Goal: Task Accomplishment & Management: Manage account settings

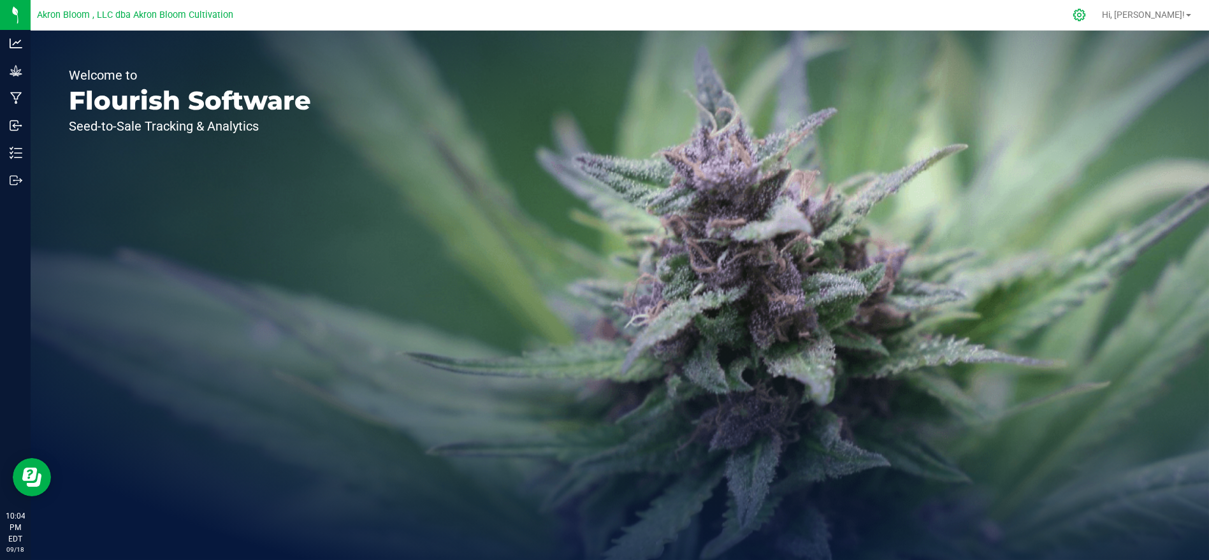
click at [1096, 16] on div at bounding box center [1080, 14] width 32 height 27
click at [1086, 14] on icon at bounding box center [1079, 14] width 13 height 13
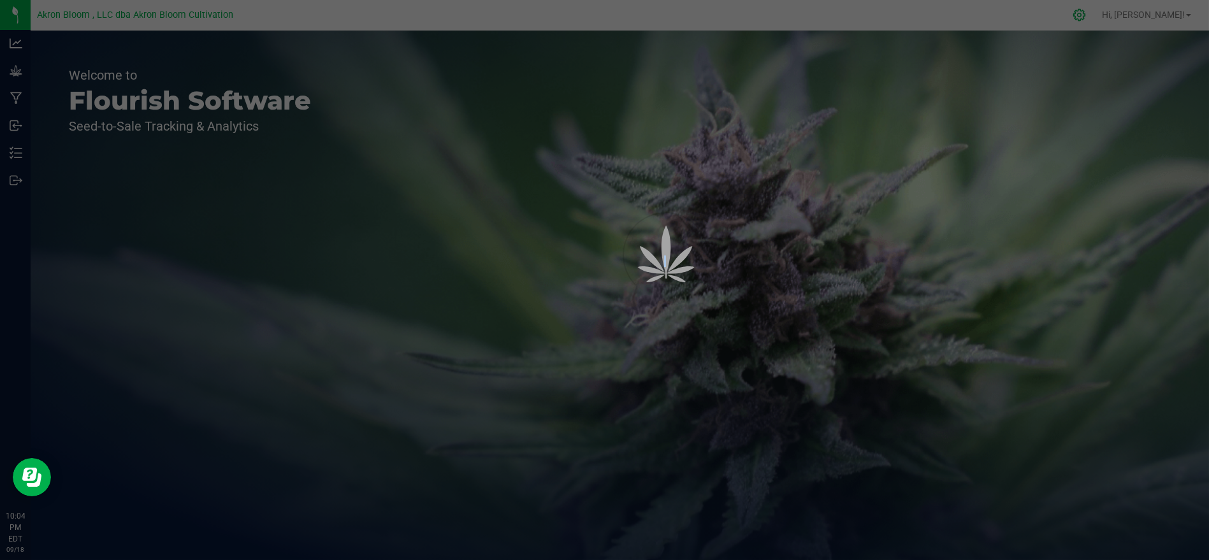
click at [1124, 14] on div at bounding box center [604, 280] width 1209 height 560
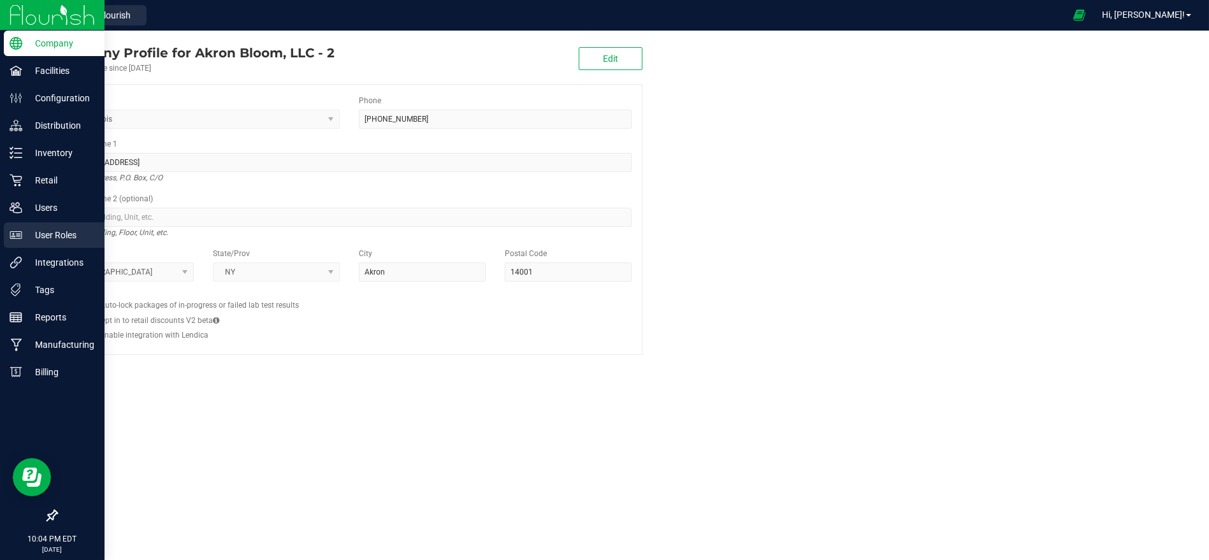
click at [55, 232] on p "User Roles" at bounding box center [60, 235] width 77 height 15
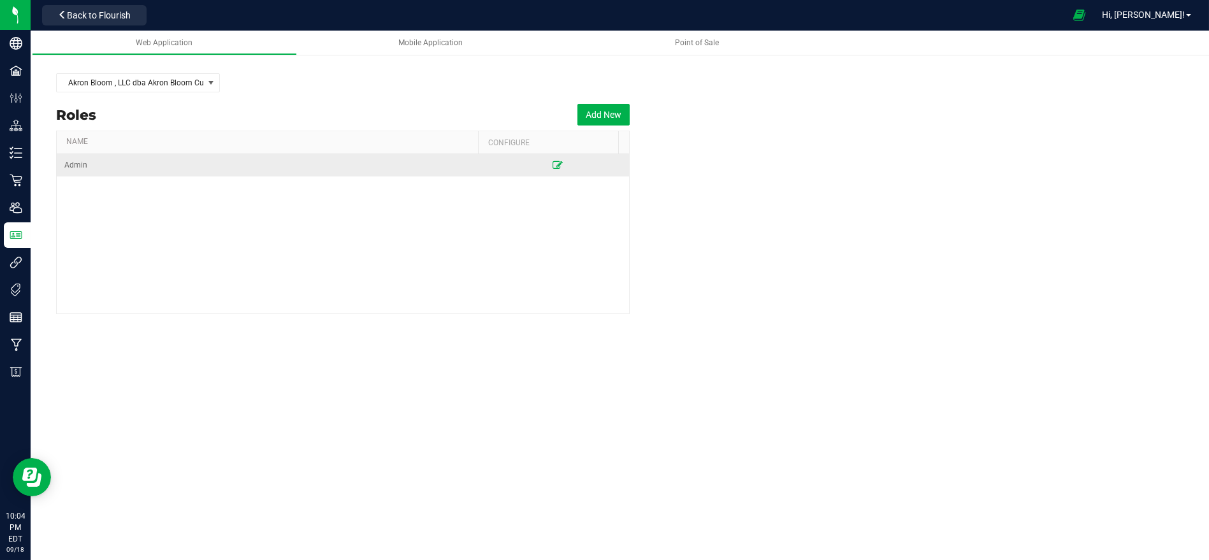
click at [553, 166] on icon at bounding box center [558, 165] width 10 height 8
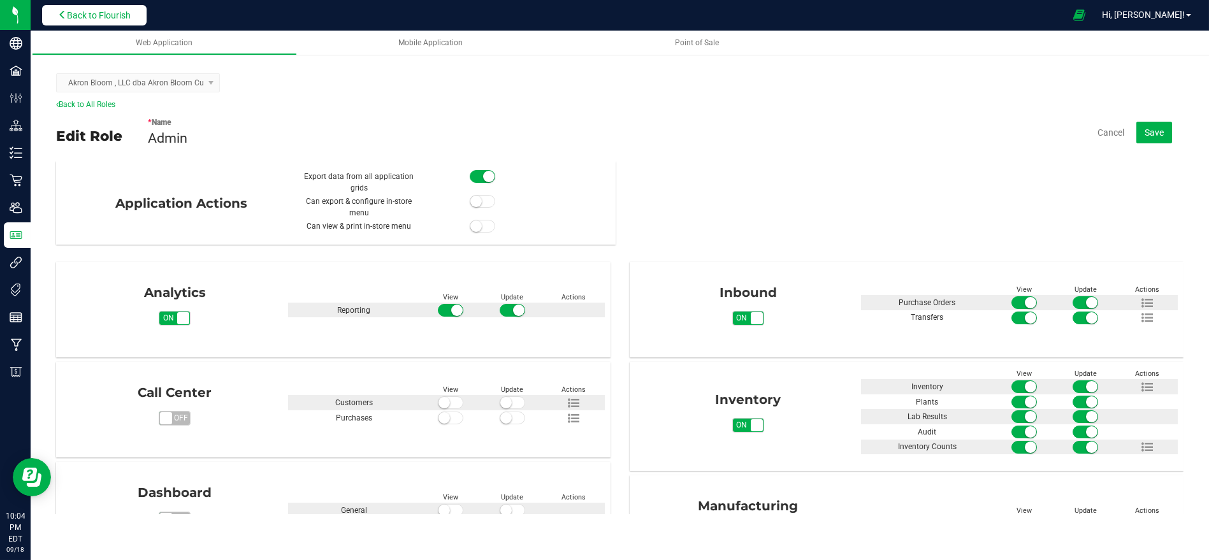
click at [78, 13] on span "Back to Flourish" at bounding box center [99, 15] width 64 height 10
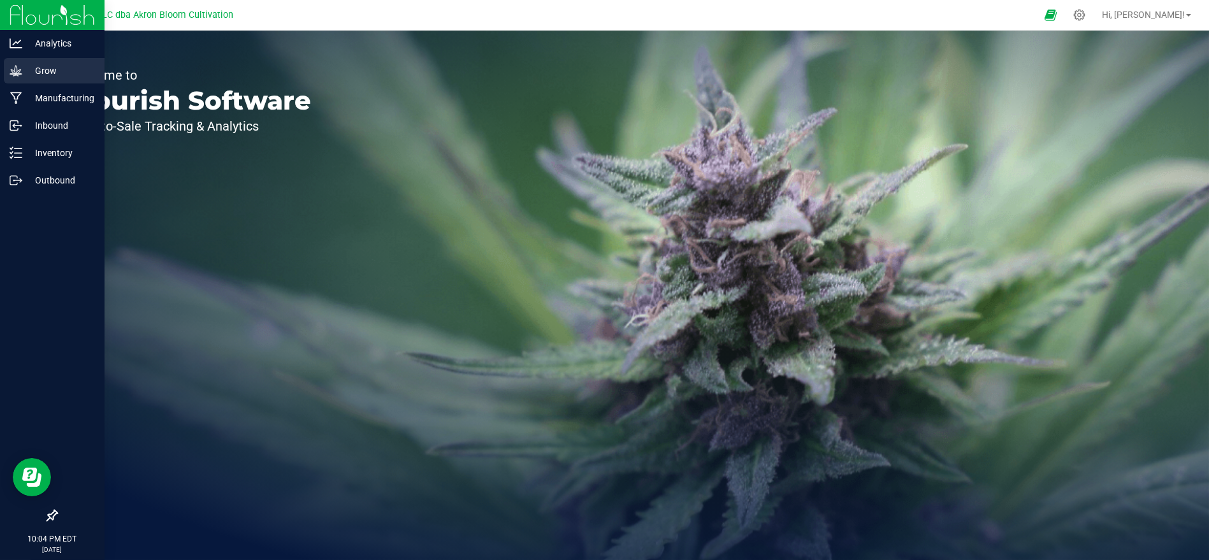
click at [23, 64] on p "Grow" at bounding box center [60, 70] width 77 height 15
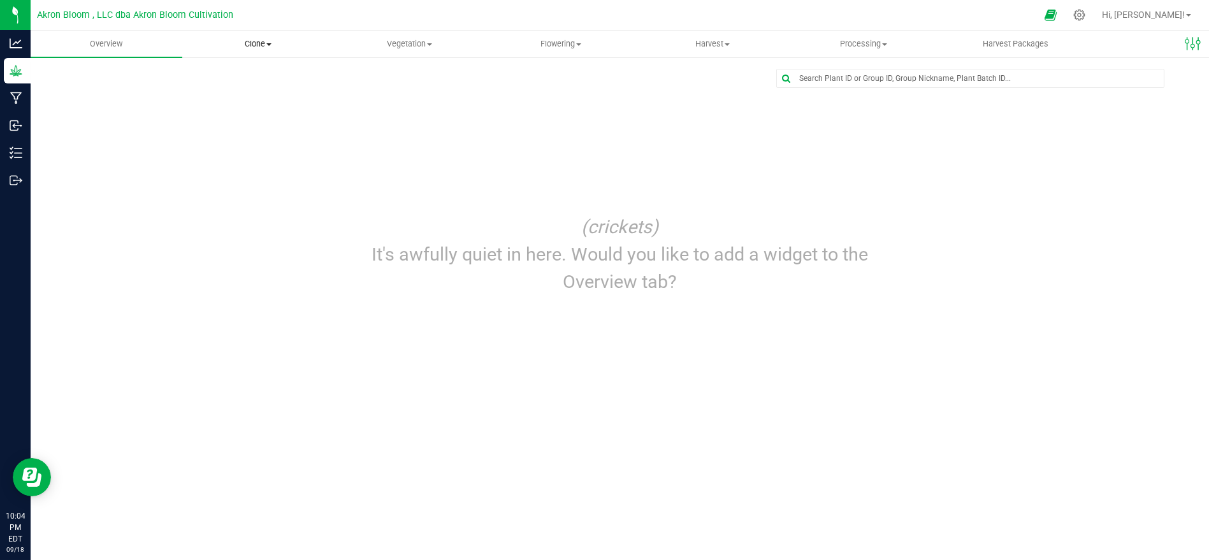
click at [262, 43] on span "Clone" at bounding box center [258, 43] width 150 height 11
click at [413, 41] on span "Vegetation" at bounding box center [409, 43] width 150 height 11
click at [395, 77] on span "Veg groups" at bounding box center [373, 76] width 81 height 11
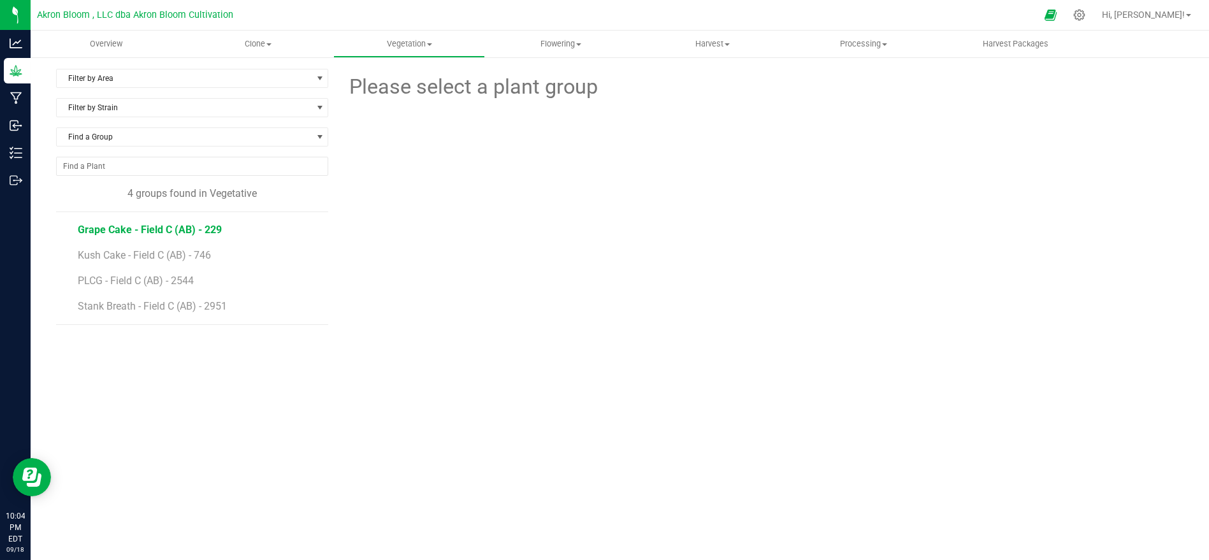
click at [155, 225] on span "Grape Cake - Field C (AB) - 229" at bounding box center [150, 230] width 144 height 12
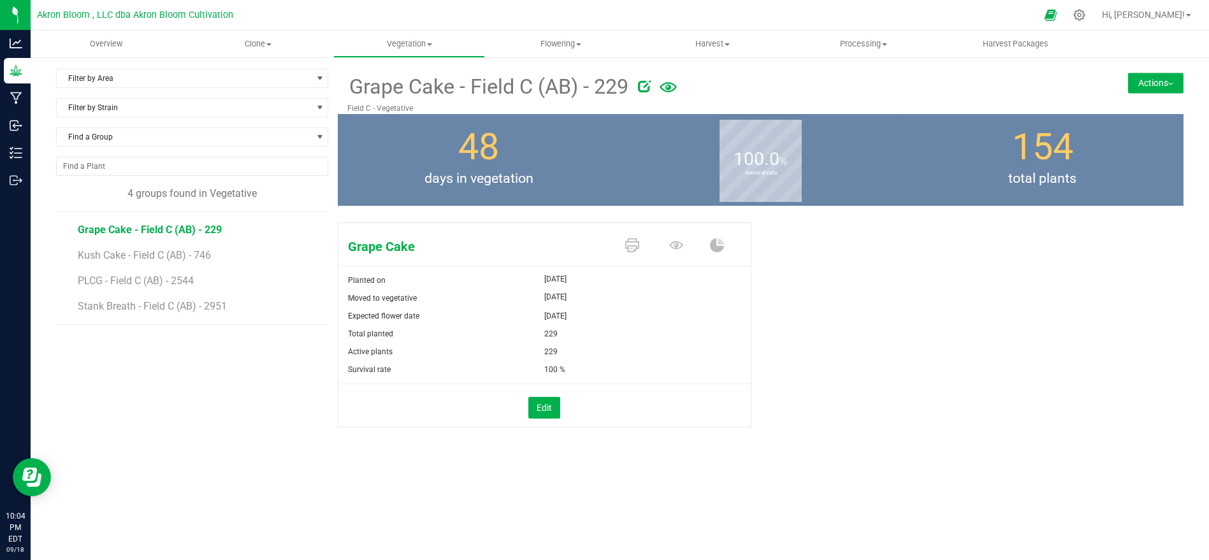
click at [1139, 77] on button "Actions" at bounding box center [1155, 83] width 55 height 20
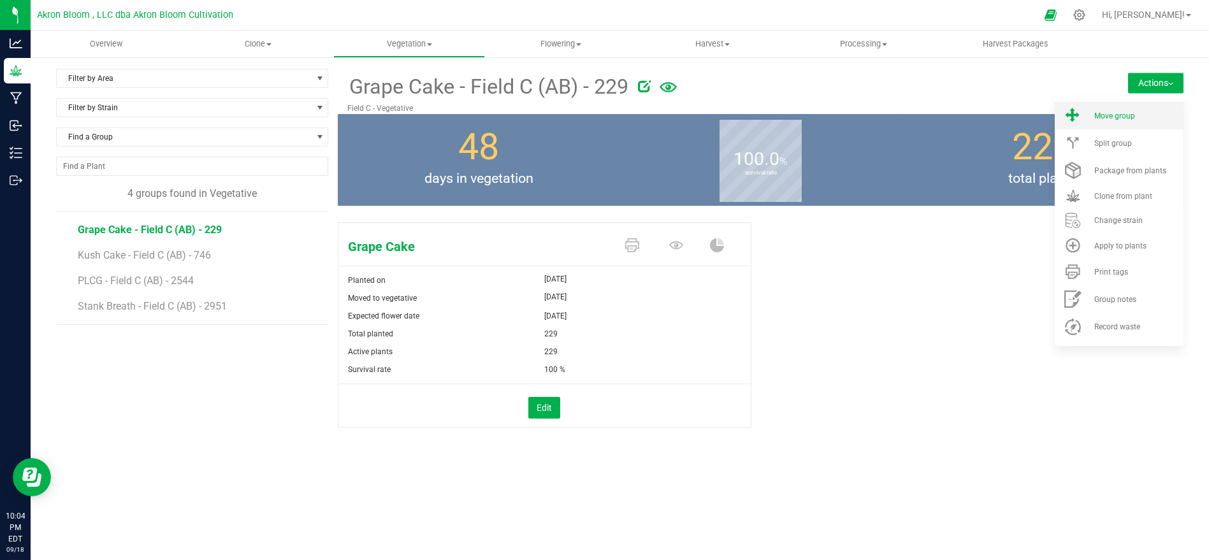
click at [1105, 126] on li "Move group" at bounding box center [1119, 115] width 129 height 27
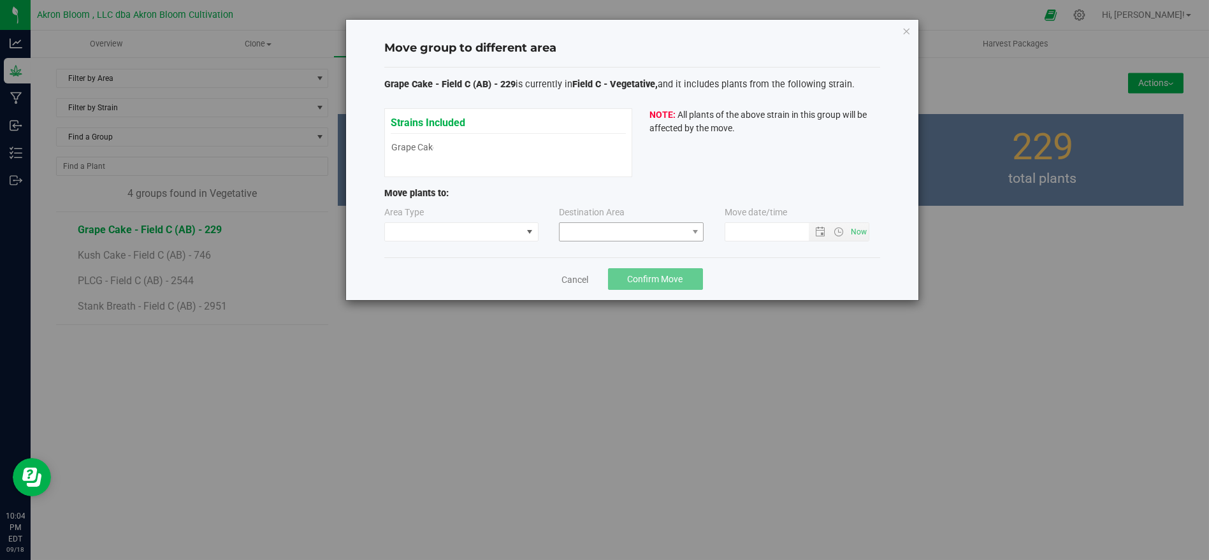
type input "[DATE] 10:04 PM"
click at [462, 233] on span at bounding box center [453, 232] width 137 height 18
click at [451, 279] on li "Flowering" at bounding box center [461, 277] width 153 height 22
click at [607, 235] on span at bounding box center [624, 232] width 128 height 18
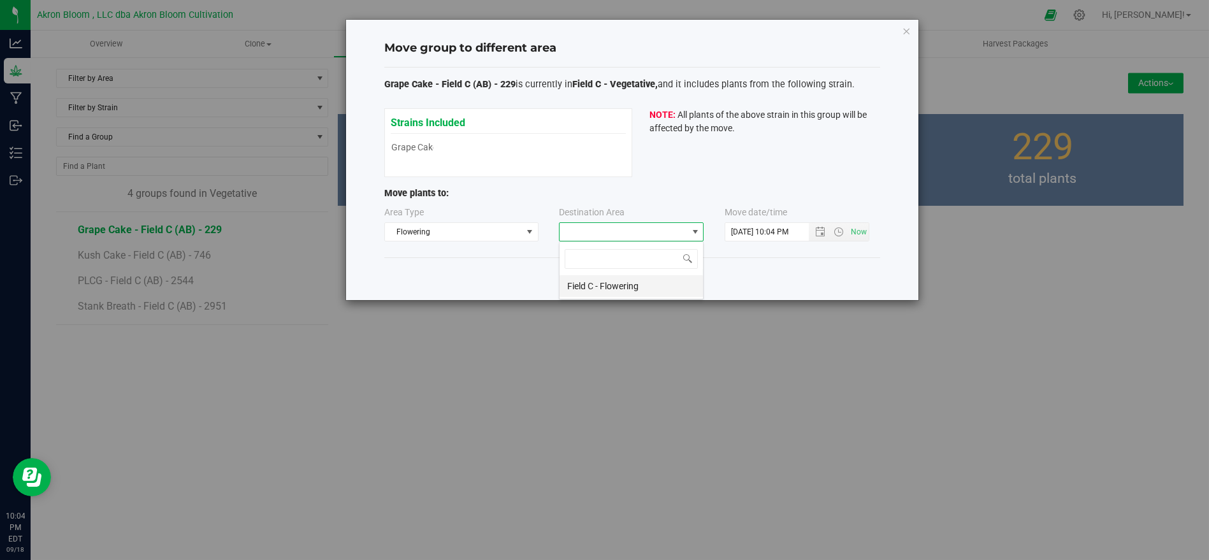
scroll to position [18, 145]
click at [610, 282] on li "Field C - Flowering" at bounding box center [631, 286] width 143 height 22
click at [663, 269] on button "Confirm Move" at bounding box center [655, 279] width 95 height 22
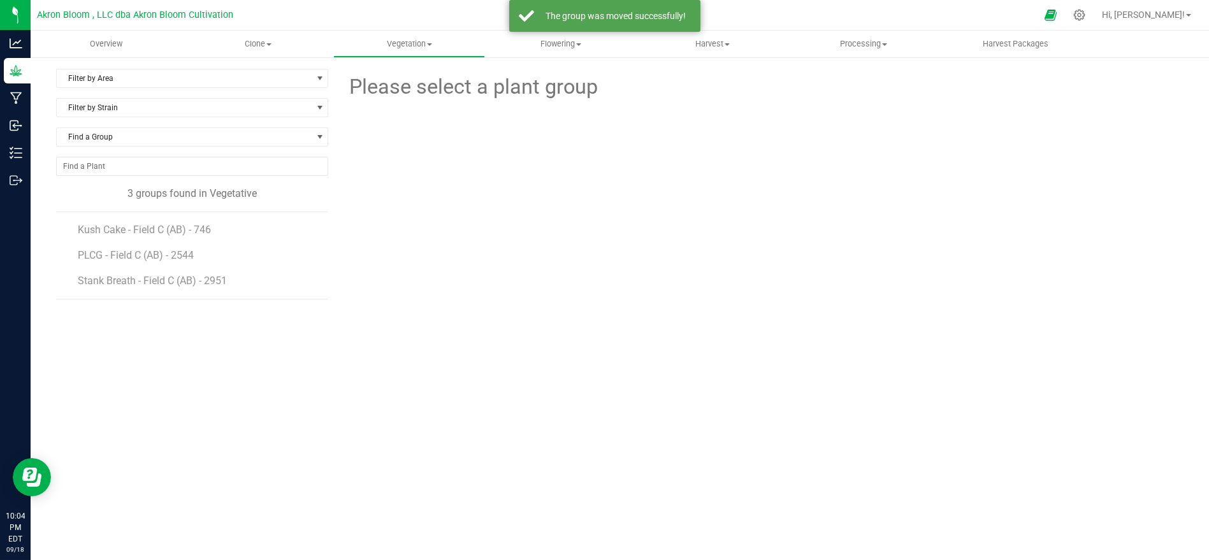
click at [210, 220] on li "Kush Cake - Field C (AB) - 746" at bounding box center [199, 225] width 242 height 26
click at [200, 230] on span "Kush Cake - Field C (AB) - 746" at bounding box center [147, 230] width 139 height 12
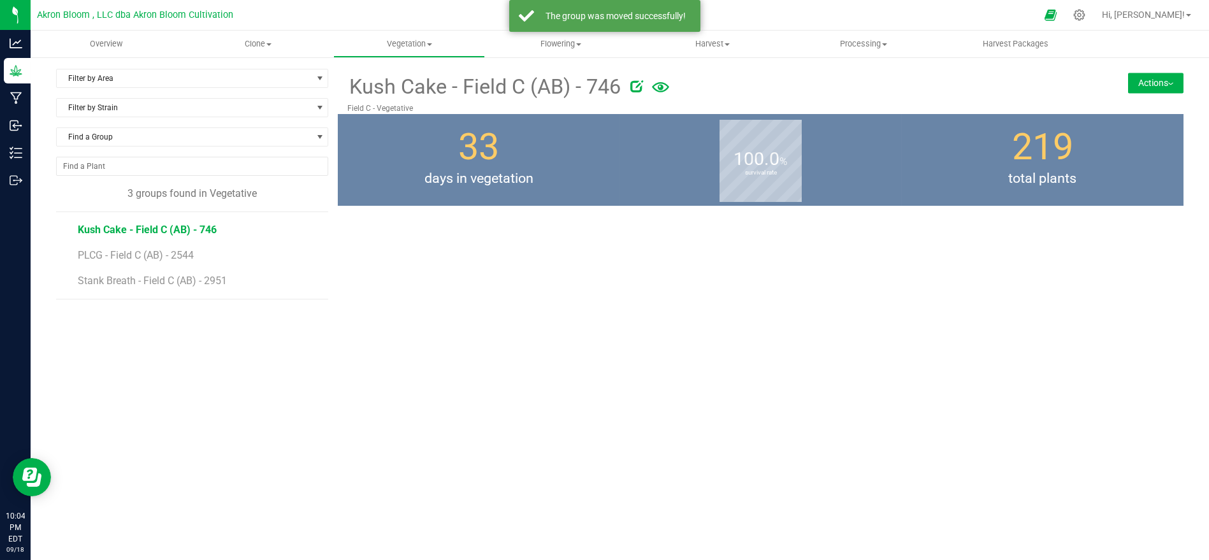
click at [1128, 88] on button "Actions" at bounding box center [1155, 83] width 55 height 20
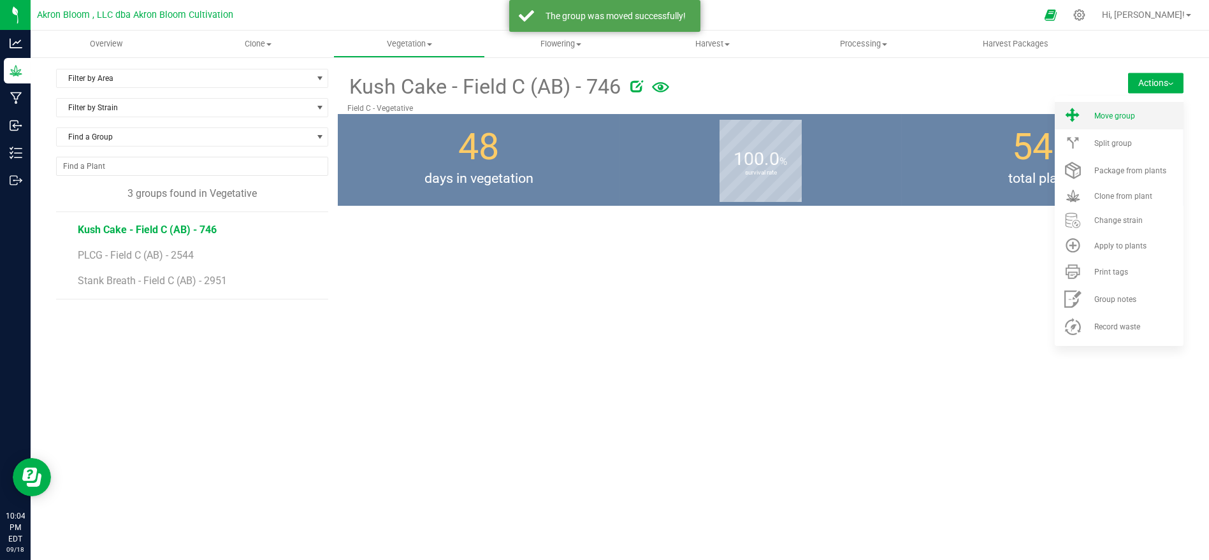
click at [1112, 112] on span "Move group" at bounding box center [1115, 116] width 41 height 9
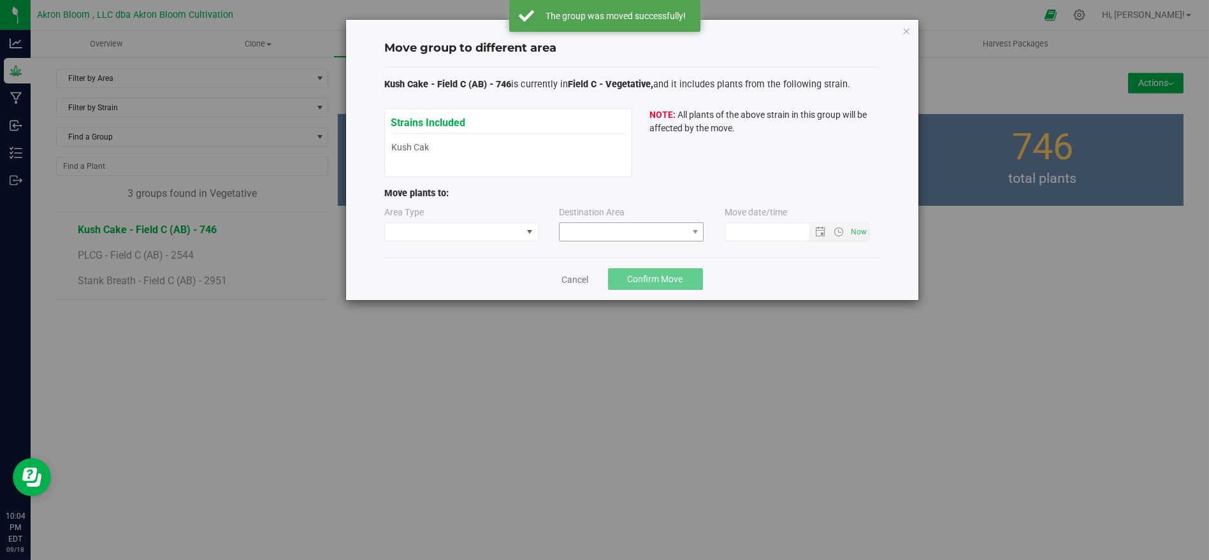
type input "[DATE] 10:04 PM"
click at [515, 224] on span at bounding box center [453, 232] width 137 height 18
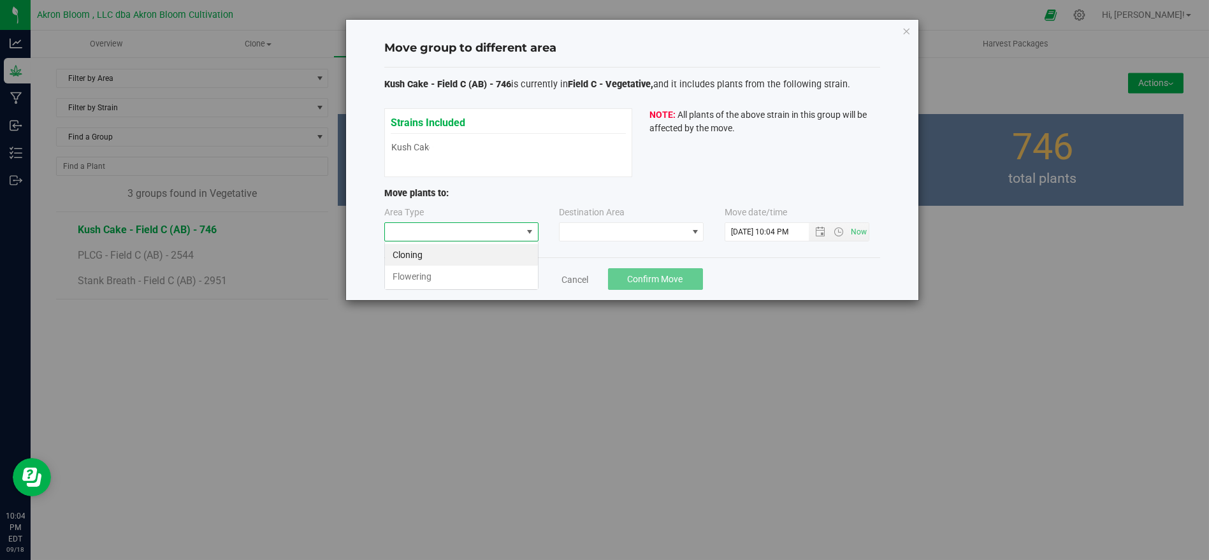
scroll to position [18, 154]
click at [497, 270] on li "Flowering" at bounding box center [461, 277] width 153 height 22
click at [615, 232] on span at bounding box center [624, 232] width 128 height 18
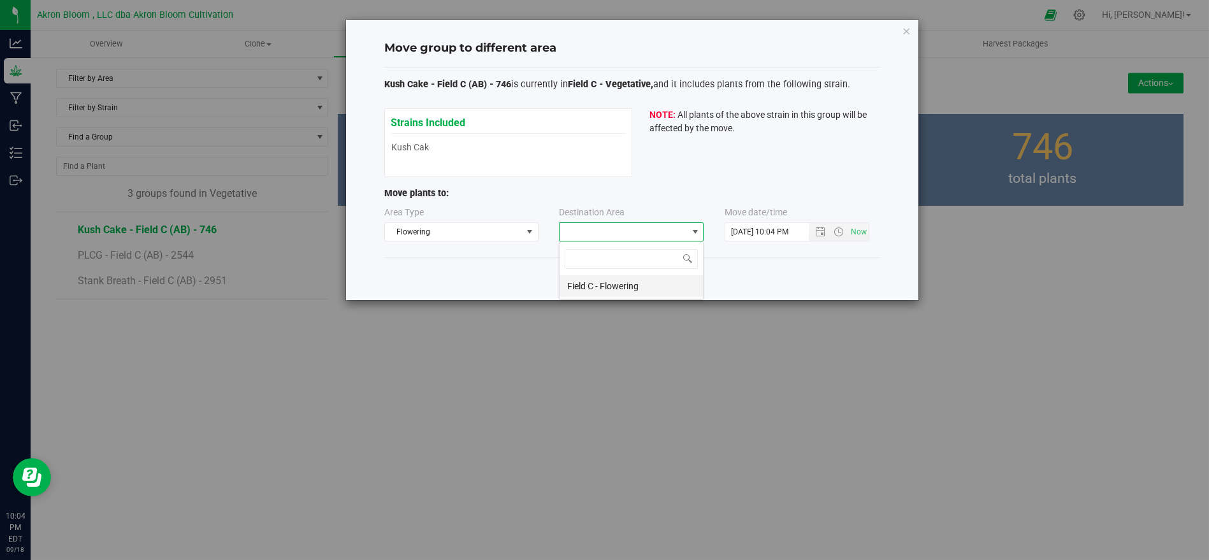
scroll to position [18, 145]
click at [613, 289] on li "Field C - Flowering" at bounding box center [631, 286] width 143 height 22
click at [655, 276] on span "Confirm Move" at bounding box center [655, 279] width 55 height 10
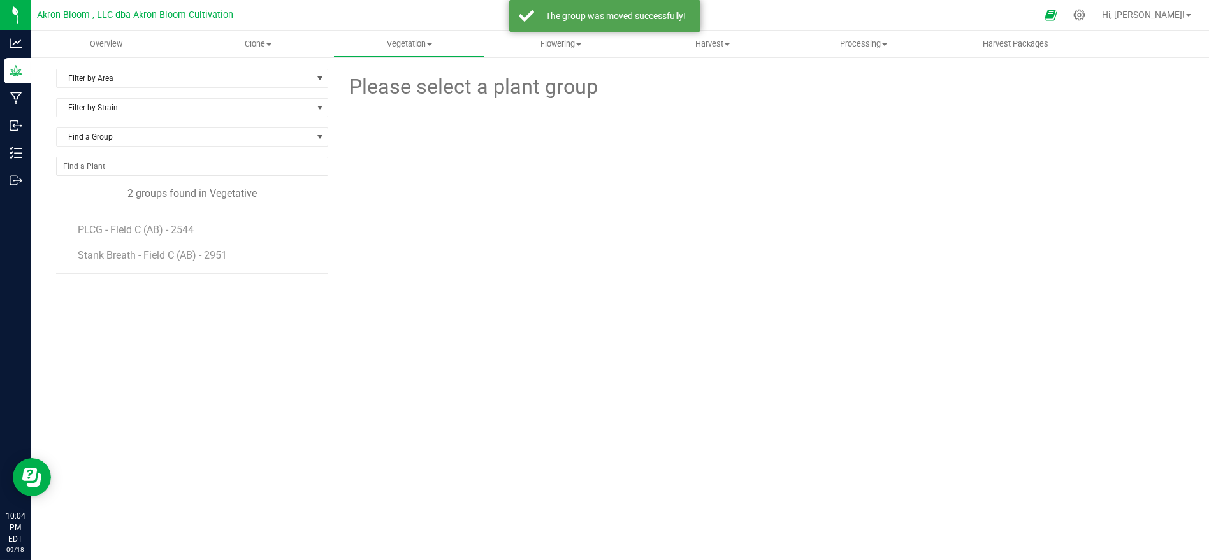
click at [245, 230] on li "PLCG - Field C (AB) - 2544" at bounding box center [199, 225] width 242 height 26
click at [129, 221] on li "PLCG - Field C (AB) - 2544" at bounding box center [199, 225] width 242 height 26
click at [133, 226] on span "PLCG - Field C (AB) - 2544" at bounding box center [138, 230] width 121 height 12
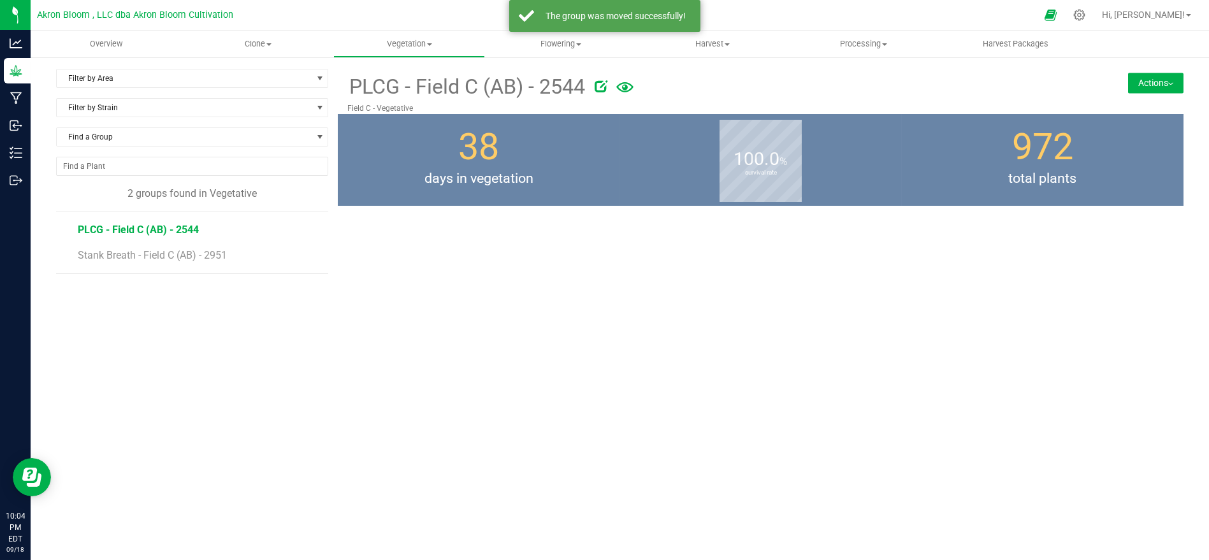
click at [1141, 88] on button "Actions" at bounding box center [1155, 83] width 55 height 20
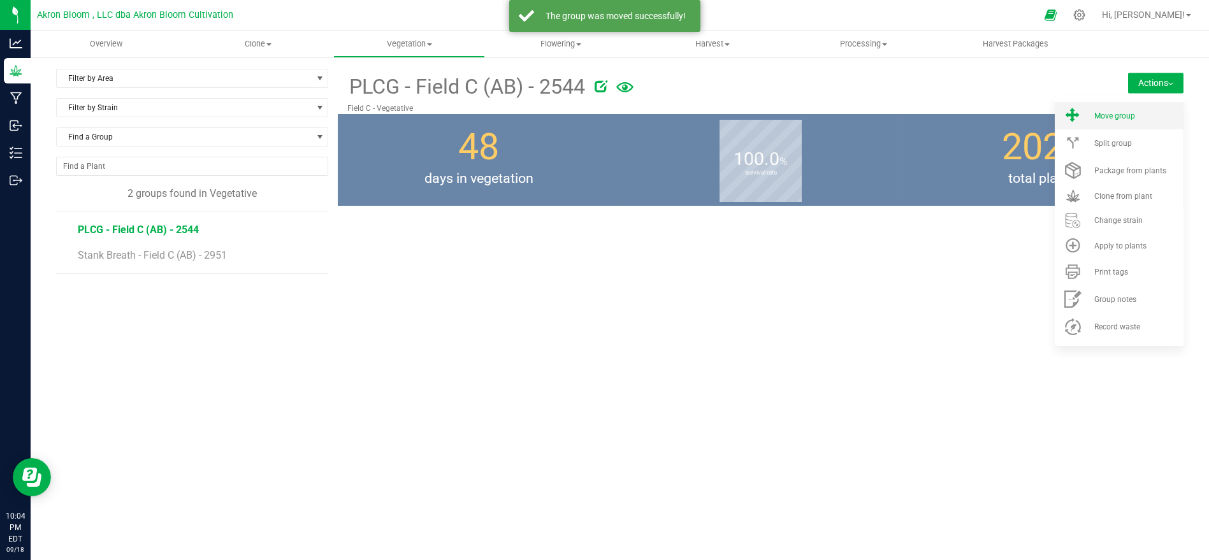
click at [1121, 121] on li "Move group" at bounding box center [1119, 115] width 129 height 27
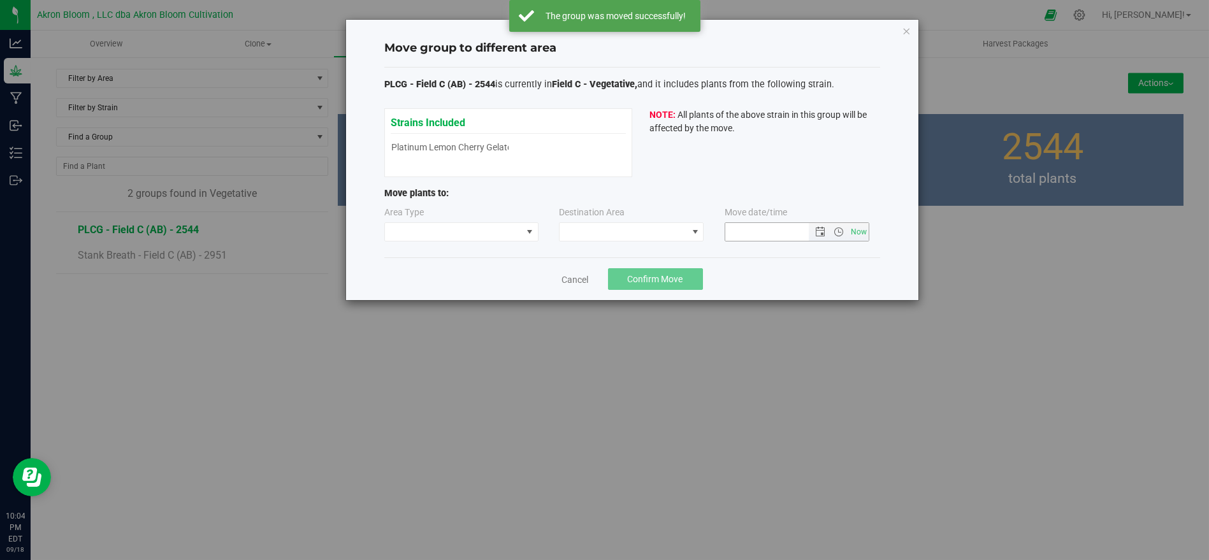
type input "[DATE] 10:04 PM"
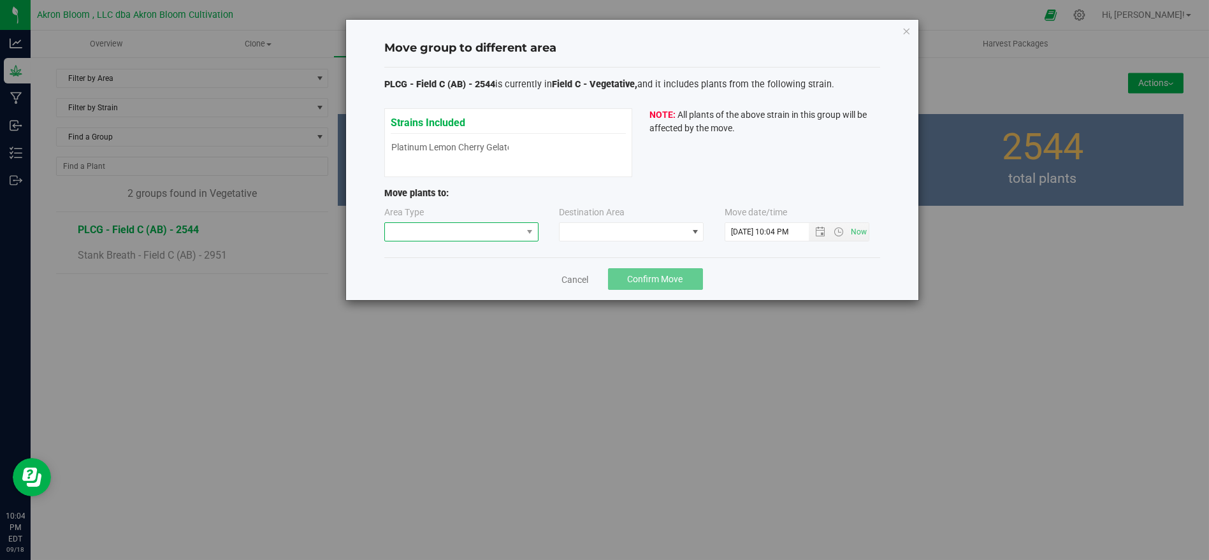
click at [477, 231] on span at bounding box center [453, 232] width 137 height 18
click at [460, 276] on li "Flowering" at bounding box center [461, 277] width 153 height 22
click at [609, 224] on span at bounding box center [624, 232] width 128 height 18
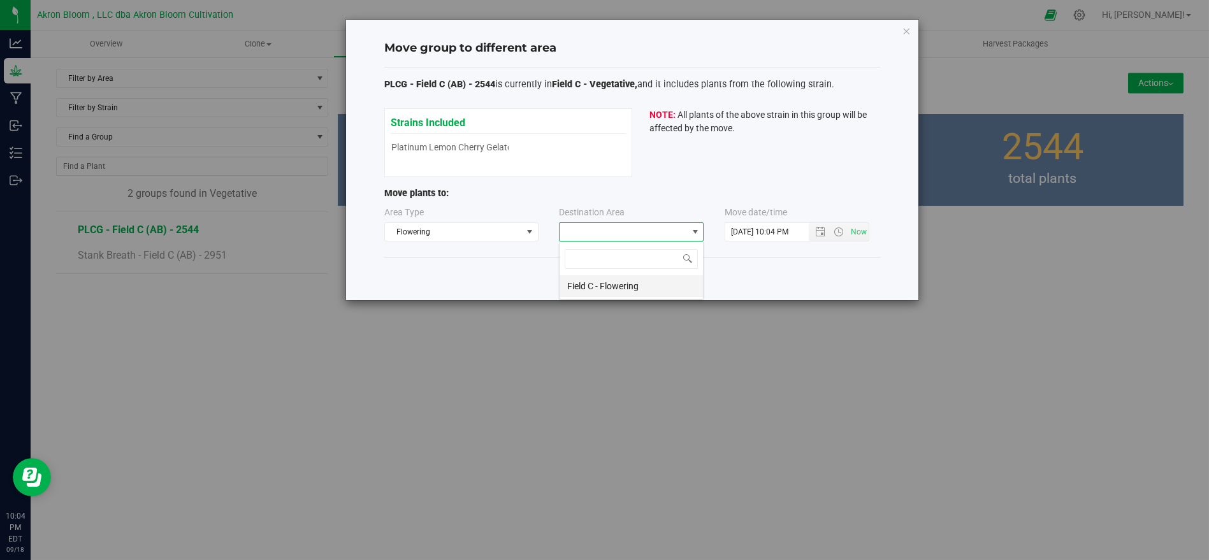
click at [606, 287] on li "Field C - Flowering" at bounding box center [631, 286] width 143 height 22
click at [666, 279] on span "Confirm Move" at bounding box center [655, 279] width 55 height 10
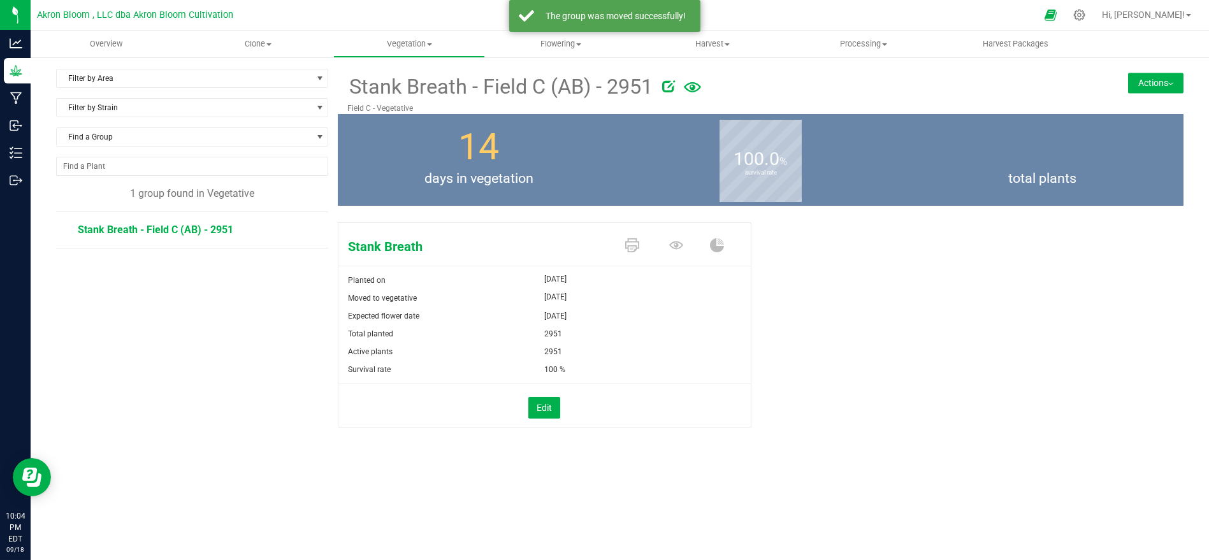
click at [186, 233] on span "Stank Breath - Field C (AB) - 2951" at bounding box center [156, 230] width 156 height 12
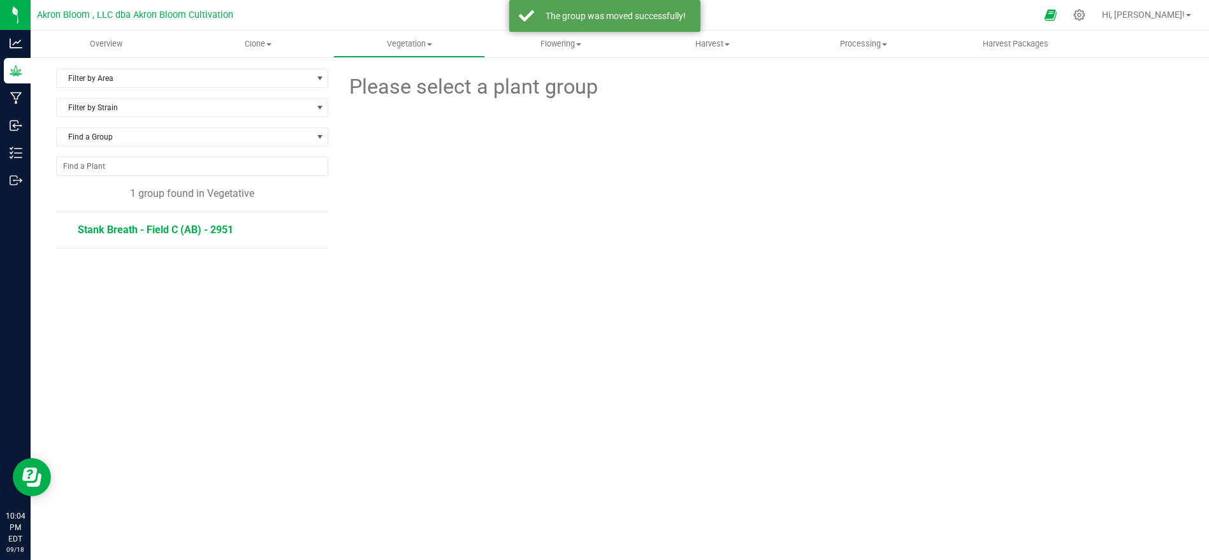
click at [186, 233] on span "Stank Breath - Field C (AB) - 2951" at bounding box center [156, 230] width 156 height 12
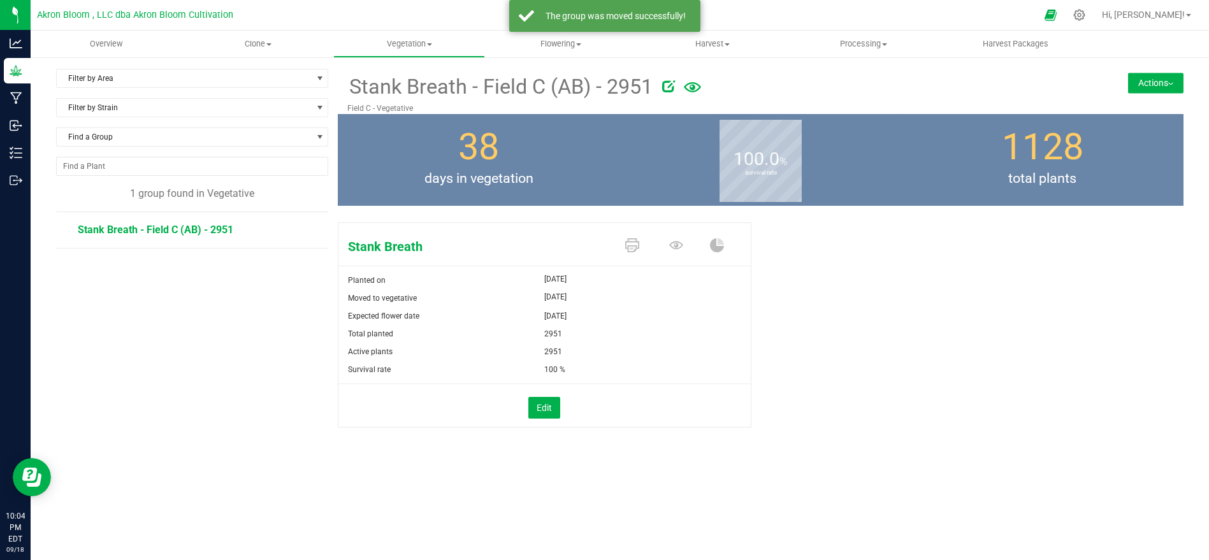
click at [1156, 75] on button "Actions" at bounding box center [1155, 83] width 55 height 20
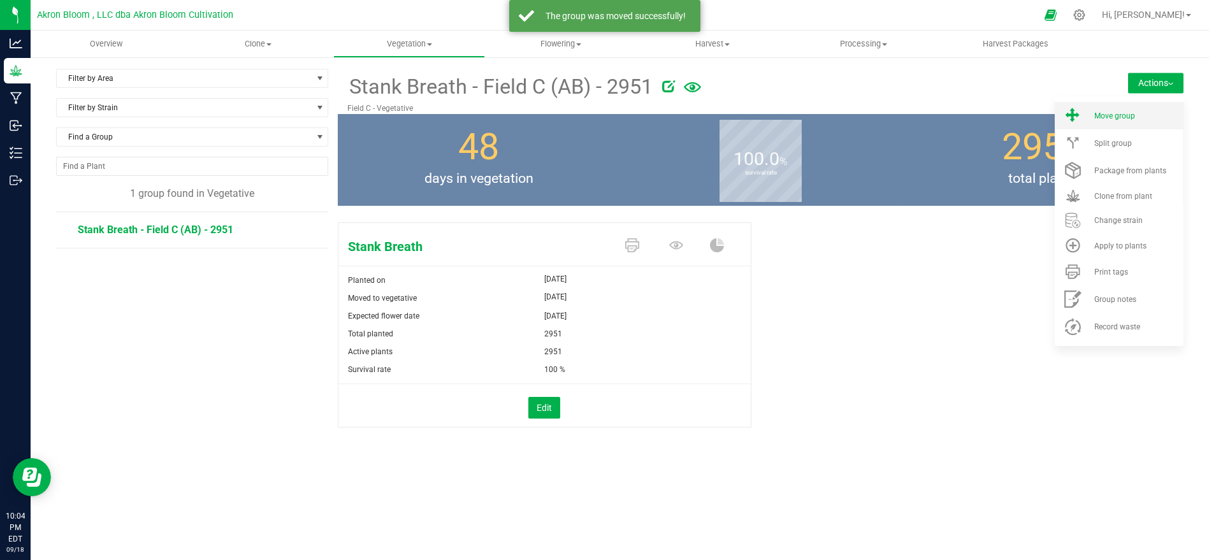
click at [1096, 103] on li "Move group" at bounding box center [1119, 115] width 129 height 27
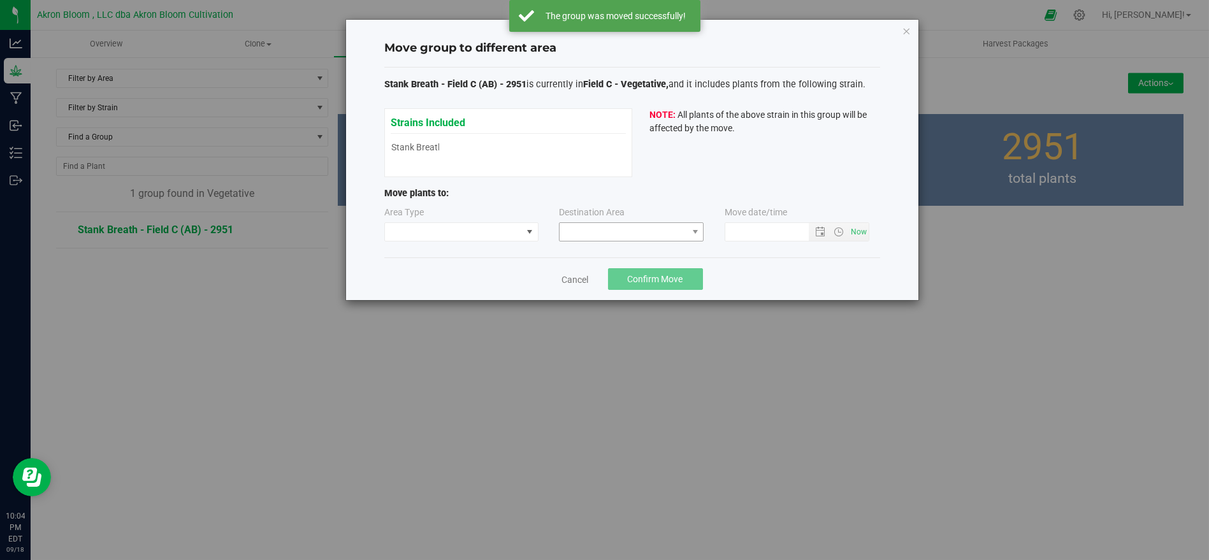
type input "[DATE] 10:04 PM"
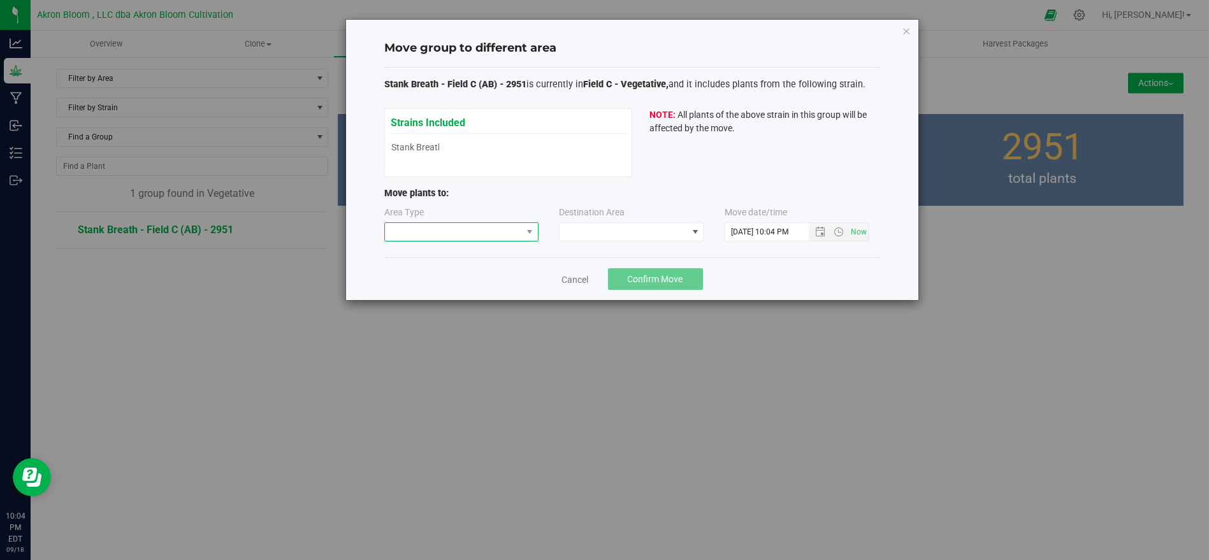
click at [470, 232] on span at bounding box center [453, 232] width 137 height 18
click at [468, 279] on li "Flowering" at bounding box center [461, 277] width 153 height 22
click at [610, 241] on div "Area Type Flowering Destination Area Move date/time" at bounding box center [632, 226] width 496 height 41
click at [613, 232] on span at bounding box center [624, 232] width 128 height 18
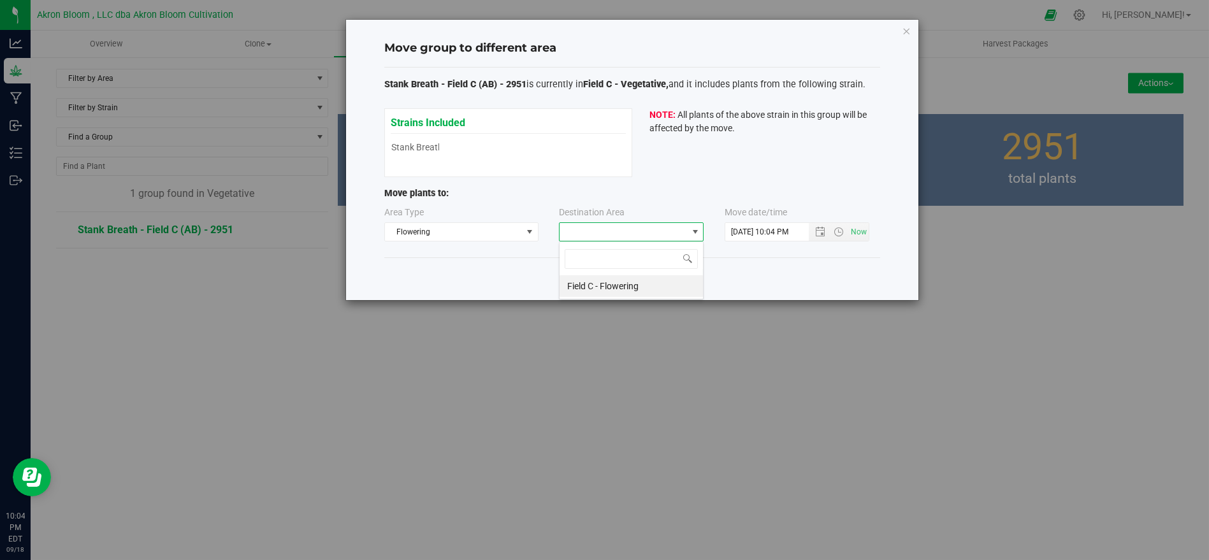
scroll to position [18, 145]
click at [616, 282] on li "Field C - Flowering" at bounding box center [631, 286] width 143 height 22
click at [647, 279] on span "Confirm Move" at bounding box center [655, 279] width 55 height 10
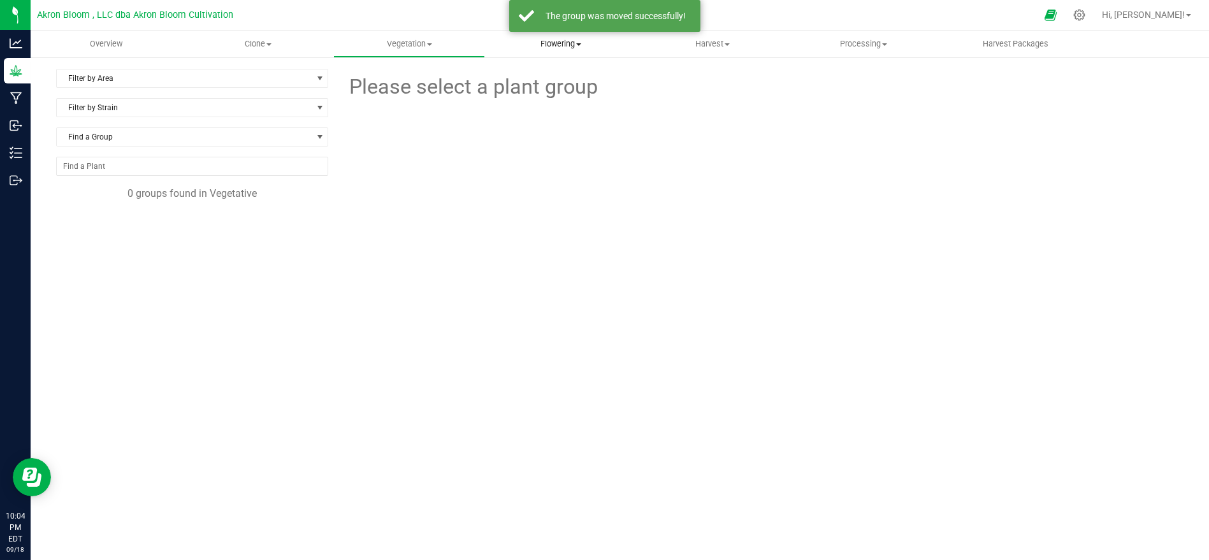
click at [567, 43] on span "Flowering" at bounding box center [561, 43] width 150 height 11
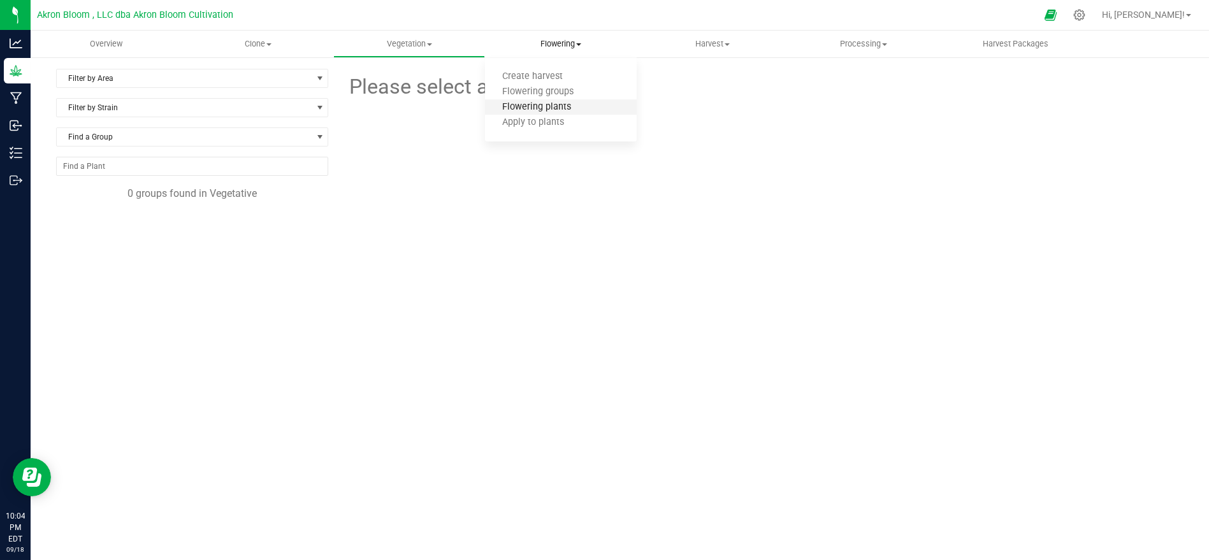
click at [559, 106] on span "Flowering plants" at bounding box center [536, 107] width 103 height 11
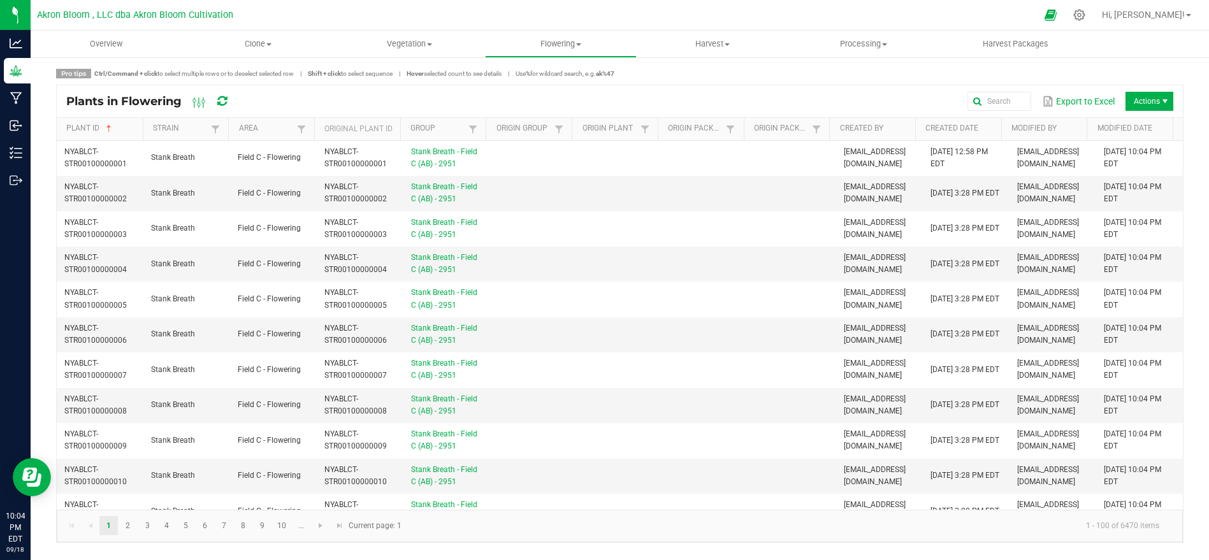
click at [1091, 97] on button "Export to Excel" at bounding box center [1078, 102] width 79 height 22
